Goal: Task Accomplishment & Management: Manage account settings

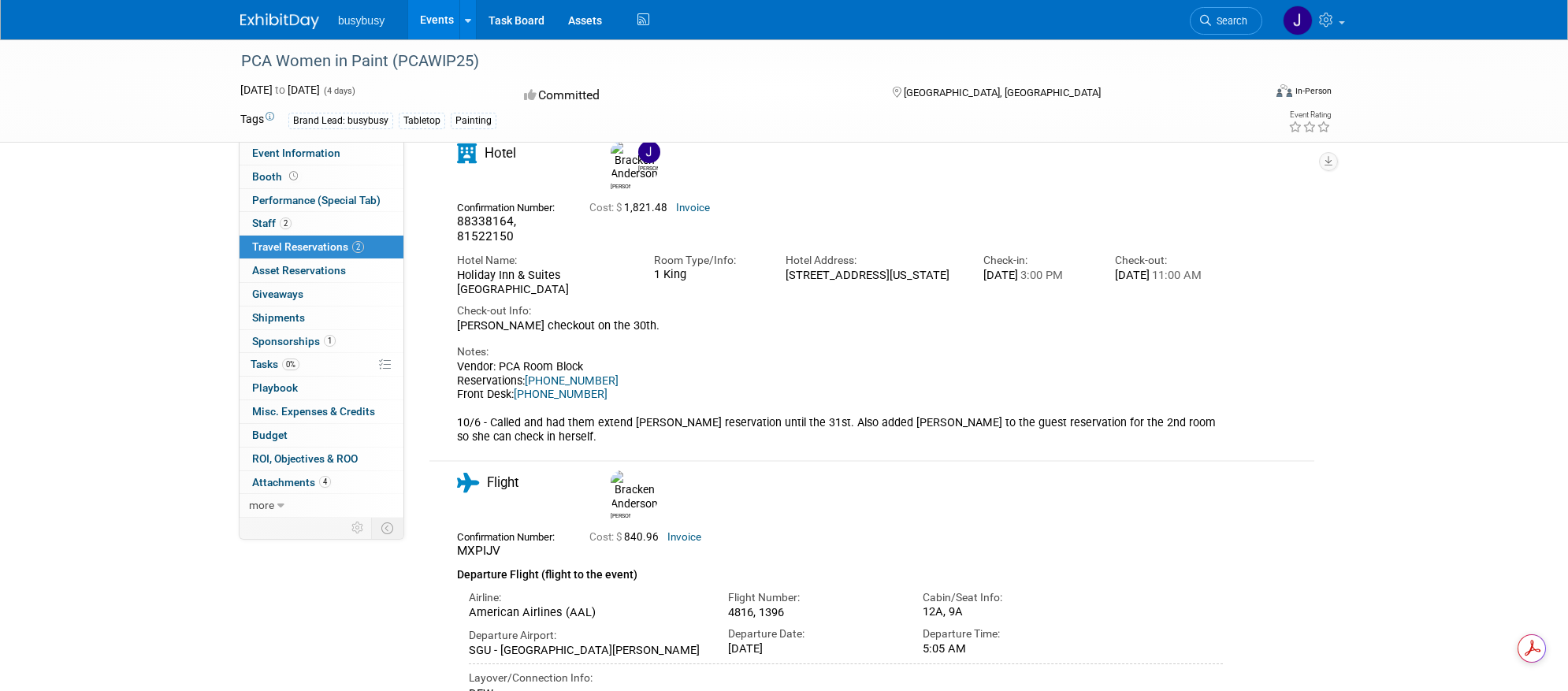
scroll to position [102, 0]
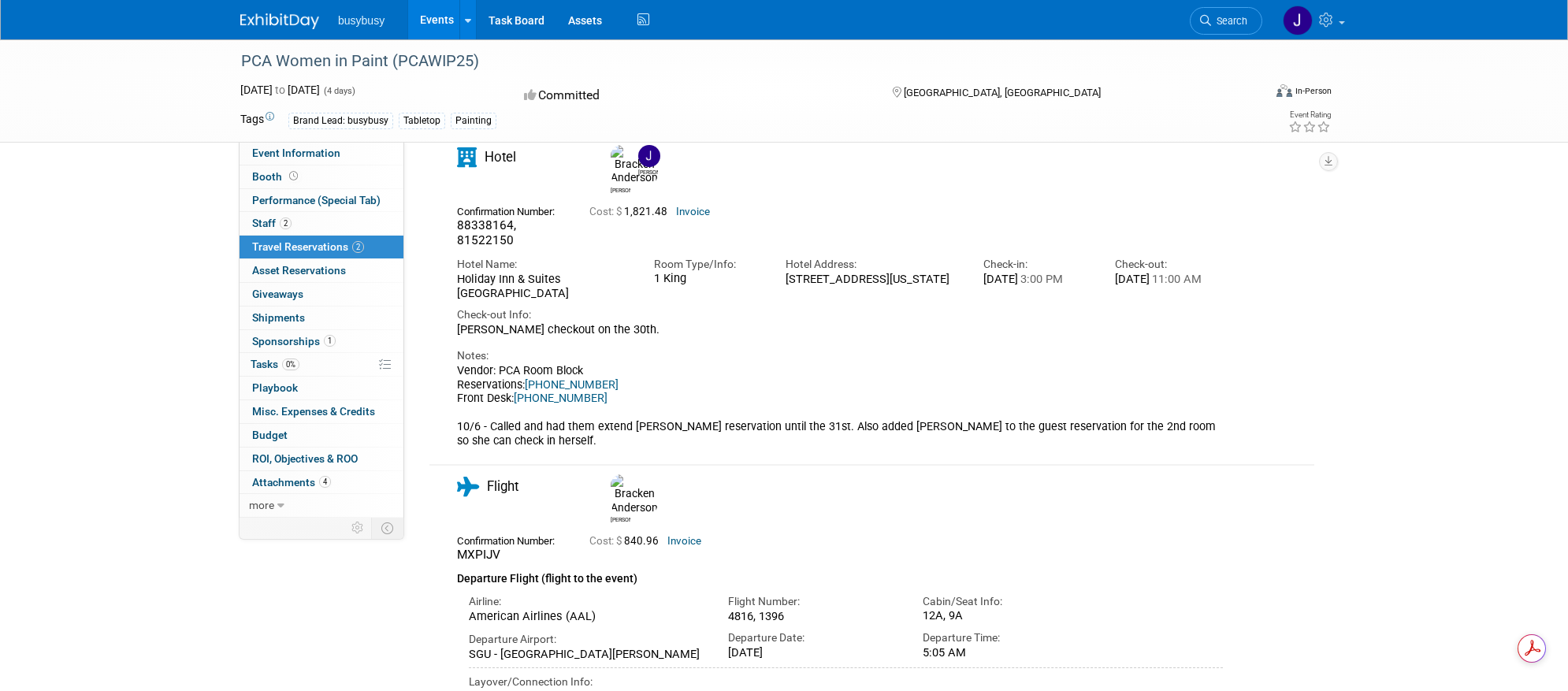
click at [828, 370] on div "Vendor: PCA Room Block Reservations: 1-888-465-4329 Front Desk: 1-615-265-0355 …" at bounding box center [840, 407] width 765 height 84
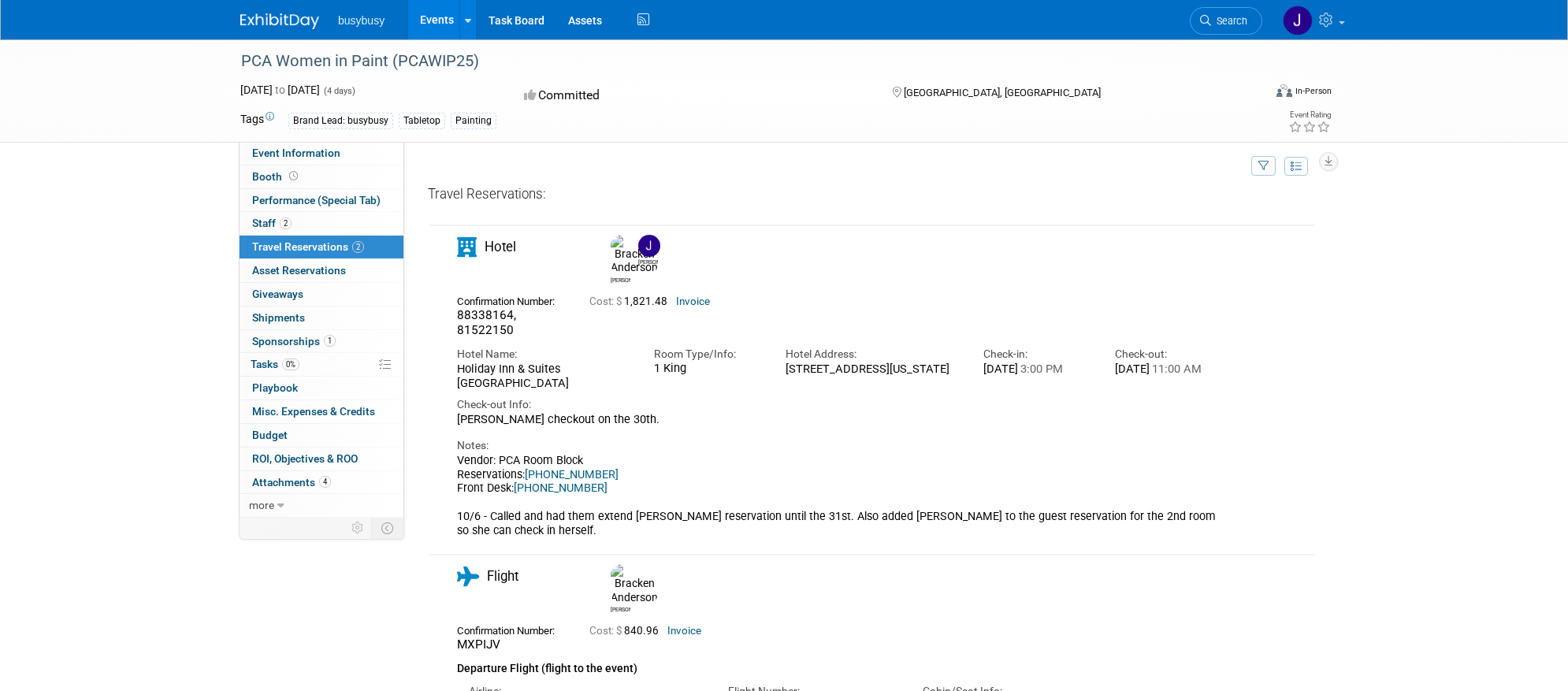
scroll to position [0, 0]
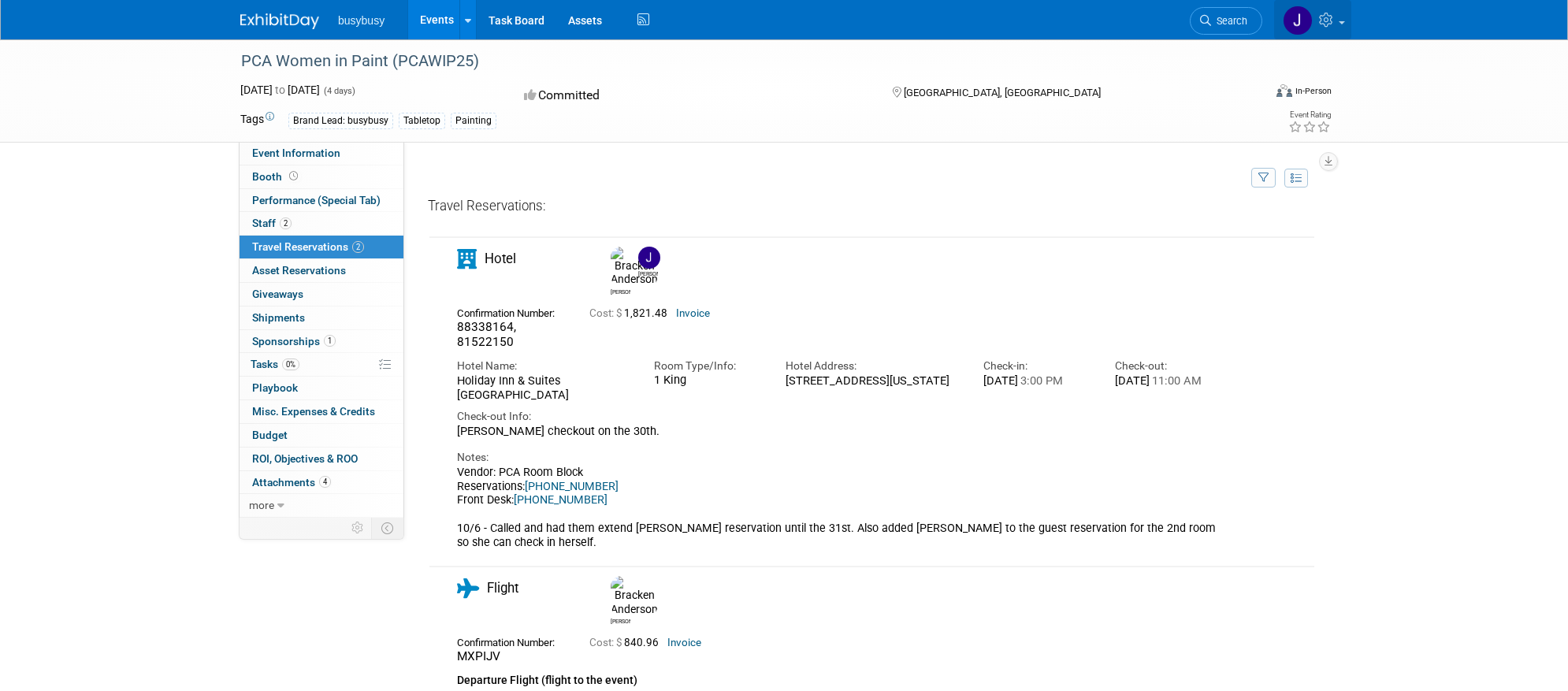
click at [1302, 21] on img at bounding box center [1298, 20] width 30 height 30
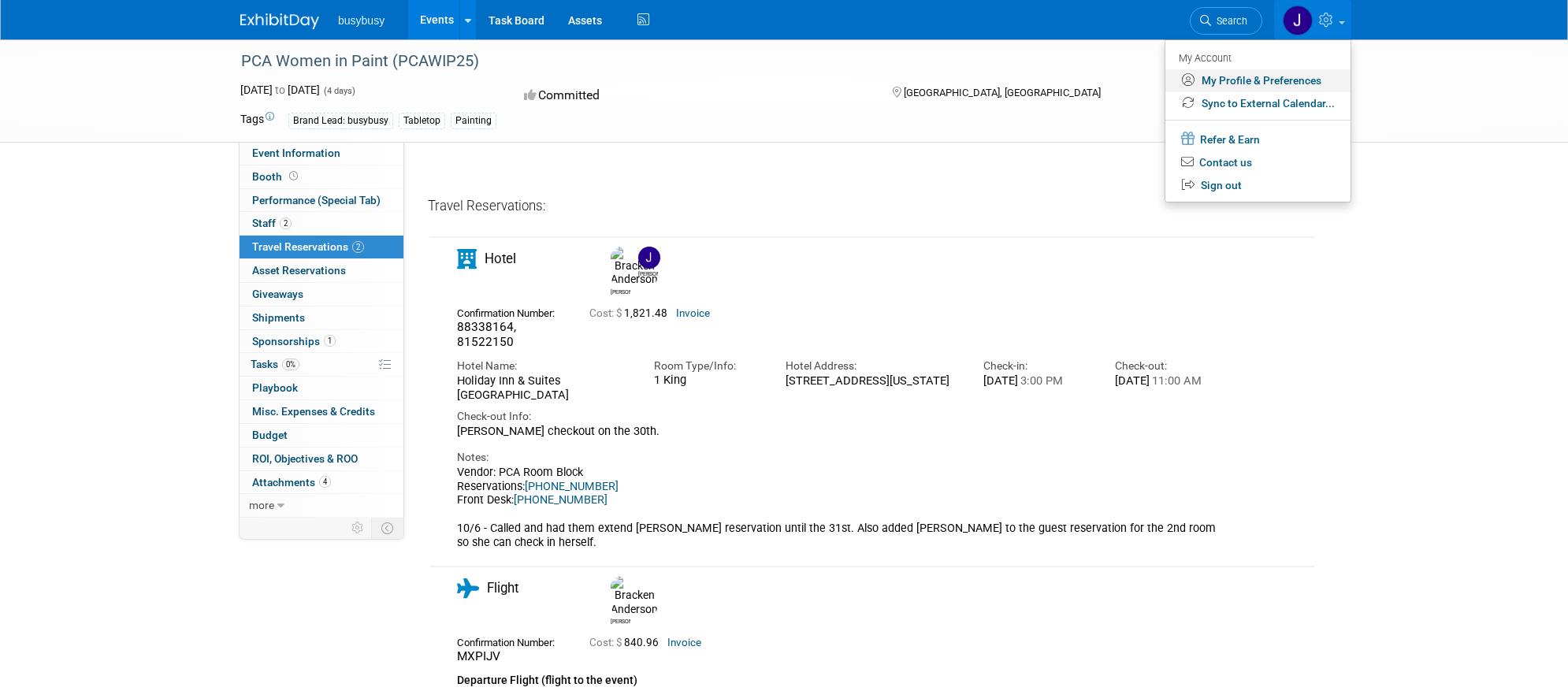
click at [1249, 84] on link "My Profile & Preferences" at bounding box center [1257, 81] width 185 height 23
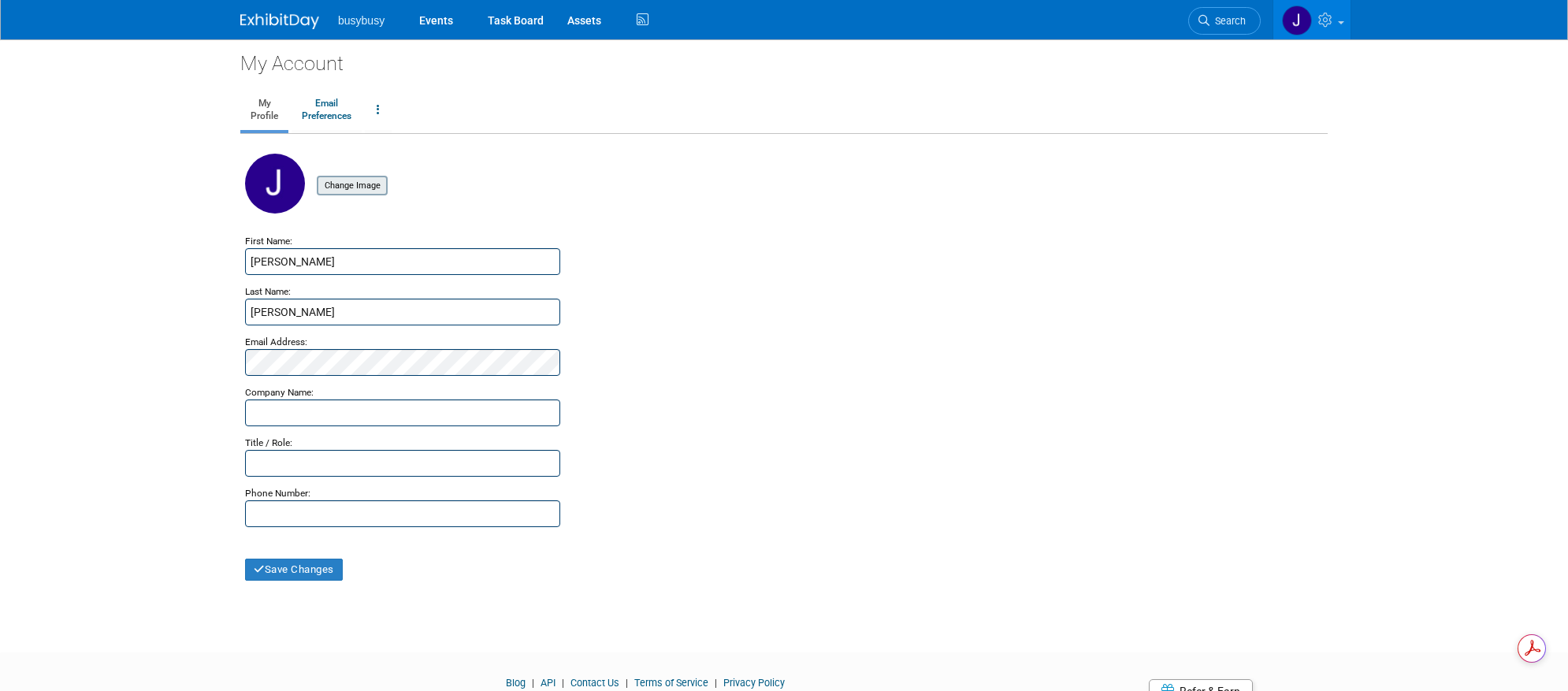
click at [360, 177] on input "file" at bounding box center [293, 186] width 188 height 17
click at [301, 570] on button "Save Changes" at bounding box center [294, 570] width 97 height 22
click at [270, 26] on img at bounding box center [279, 22] width 78 height 16
